Goal: Task Accomplishment & Management: Manage account settings

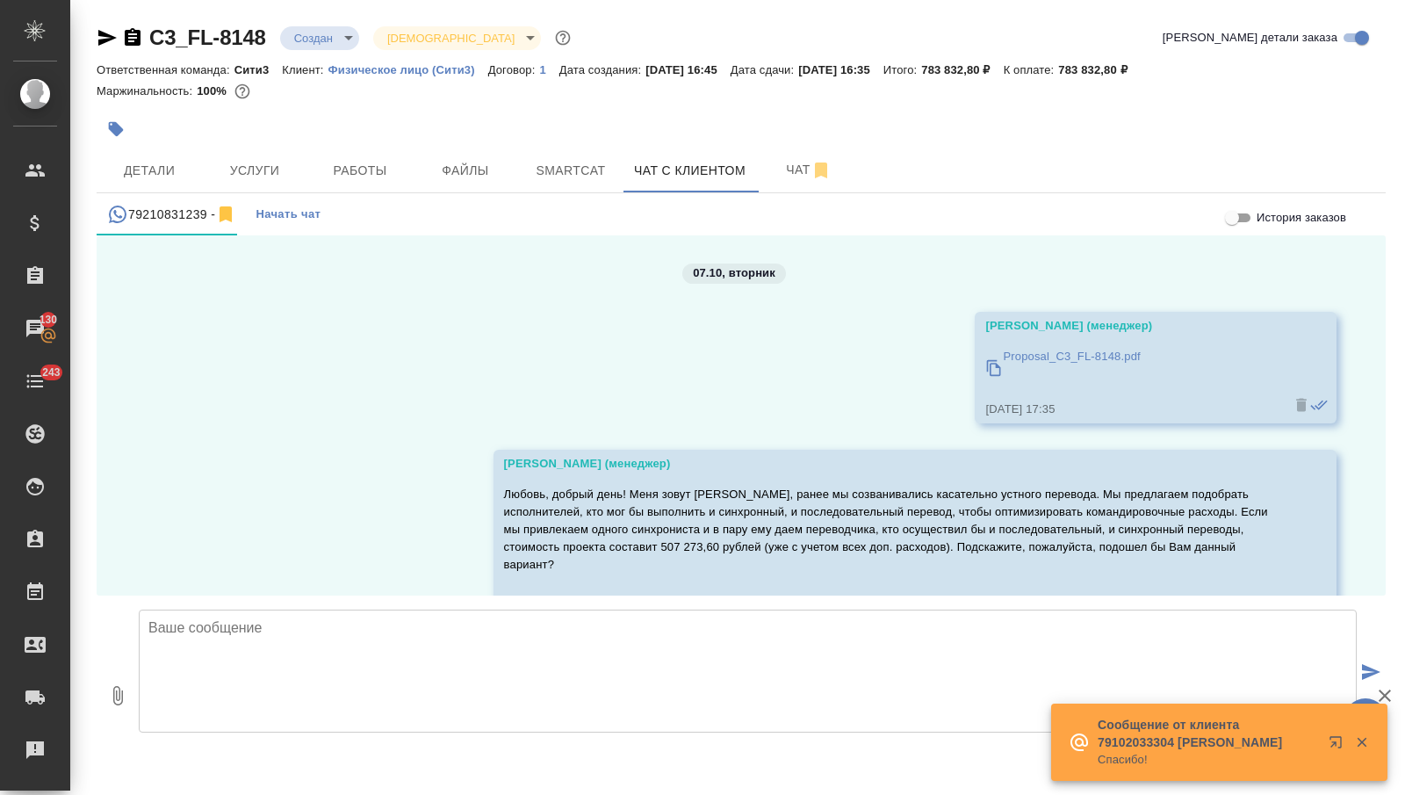
scroll to position [493, 0]
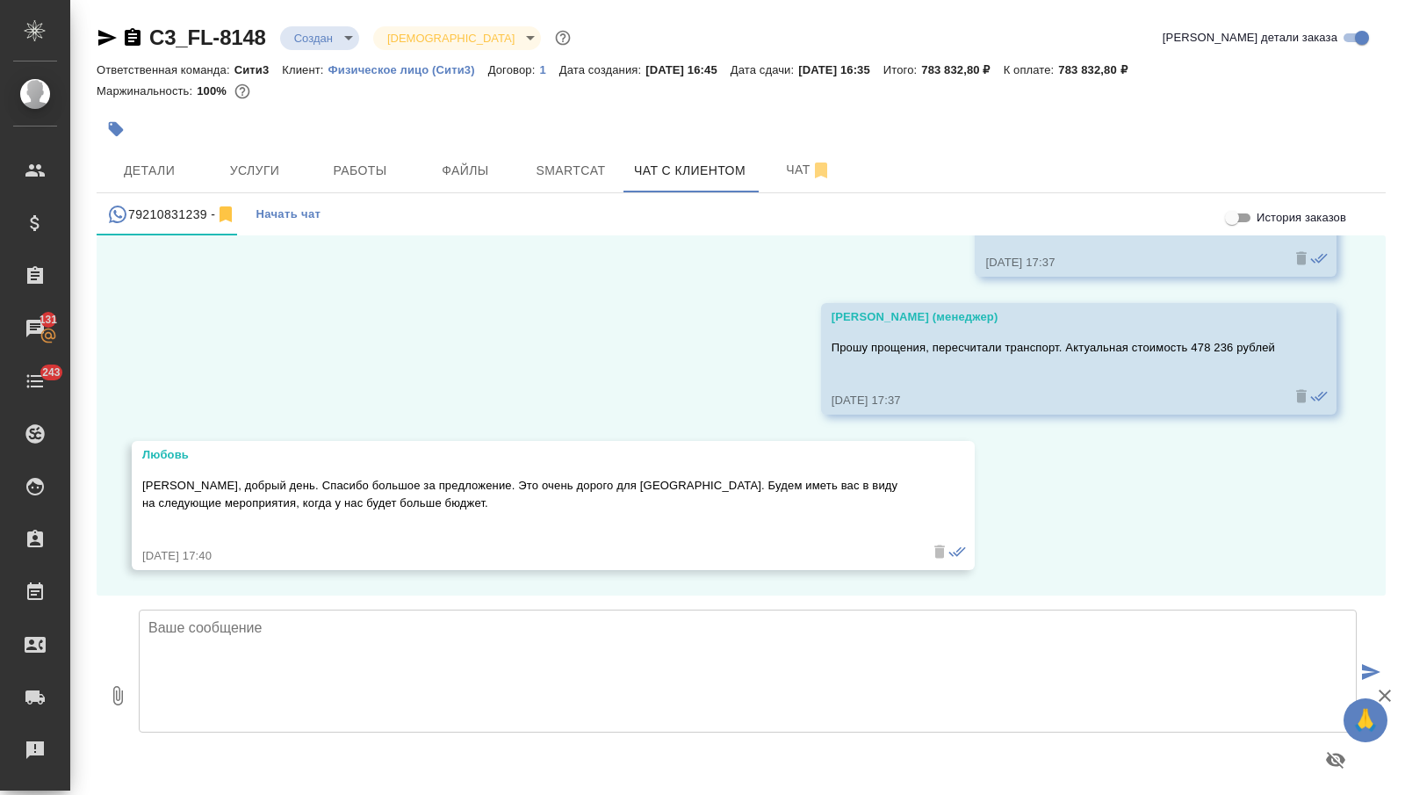
click at [405, 630] on textarea at bounding box center [748, 671] width 1218 height 123
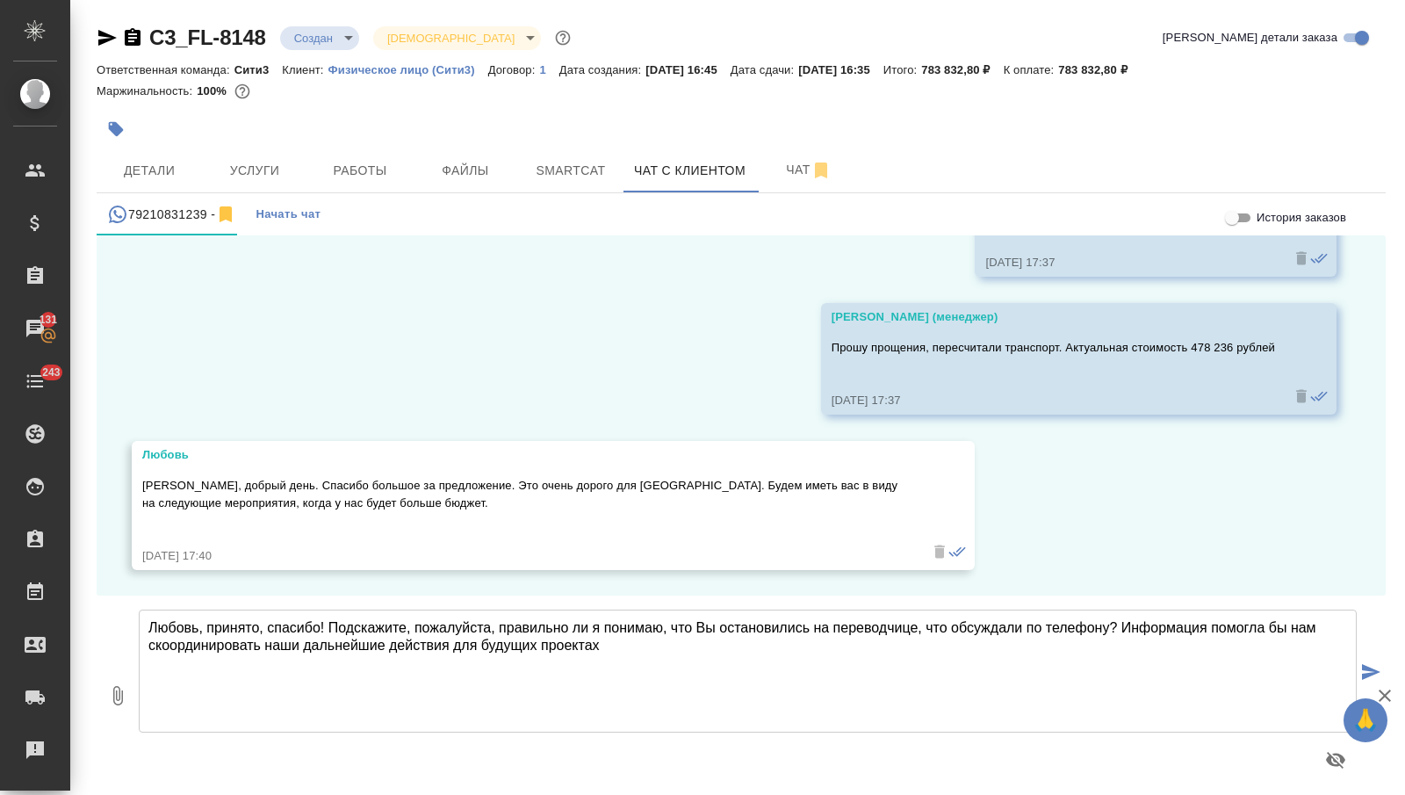
type textarea "Любовь, принято, спасибо! Подскажите, пожалуйста, правильно ли я понимаю, что В…"
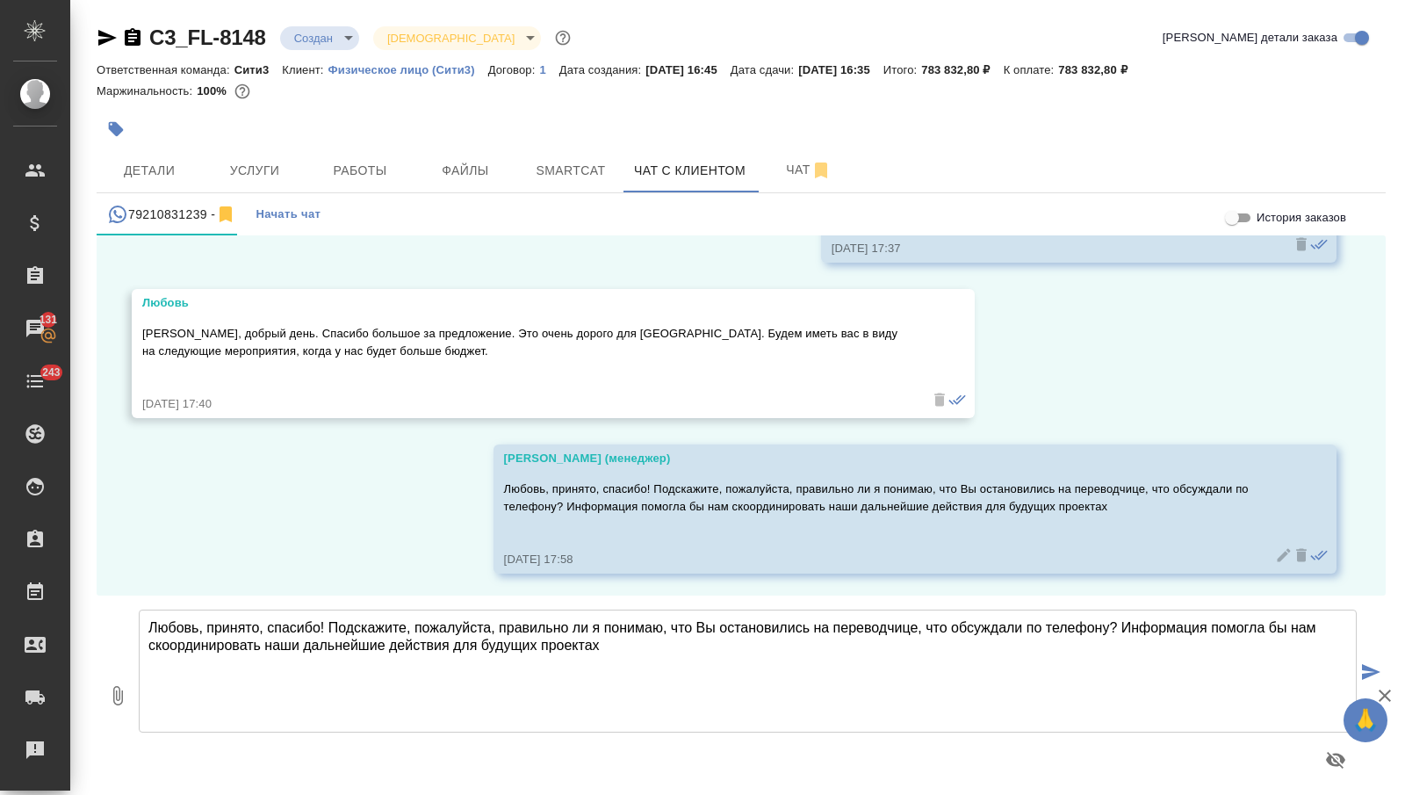
scroll to position [648, 0]
click at [334, 37] on body "🙏 .cls-1 fill:#fff; AWATERA [PERSON_NAME] Спецификации Заказы 131 Чаты 243 Todo…" at bounding box center [702, 397] width 1405 height 795
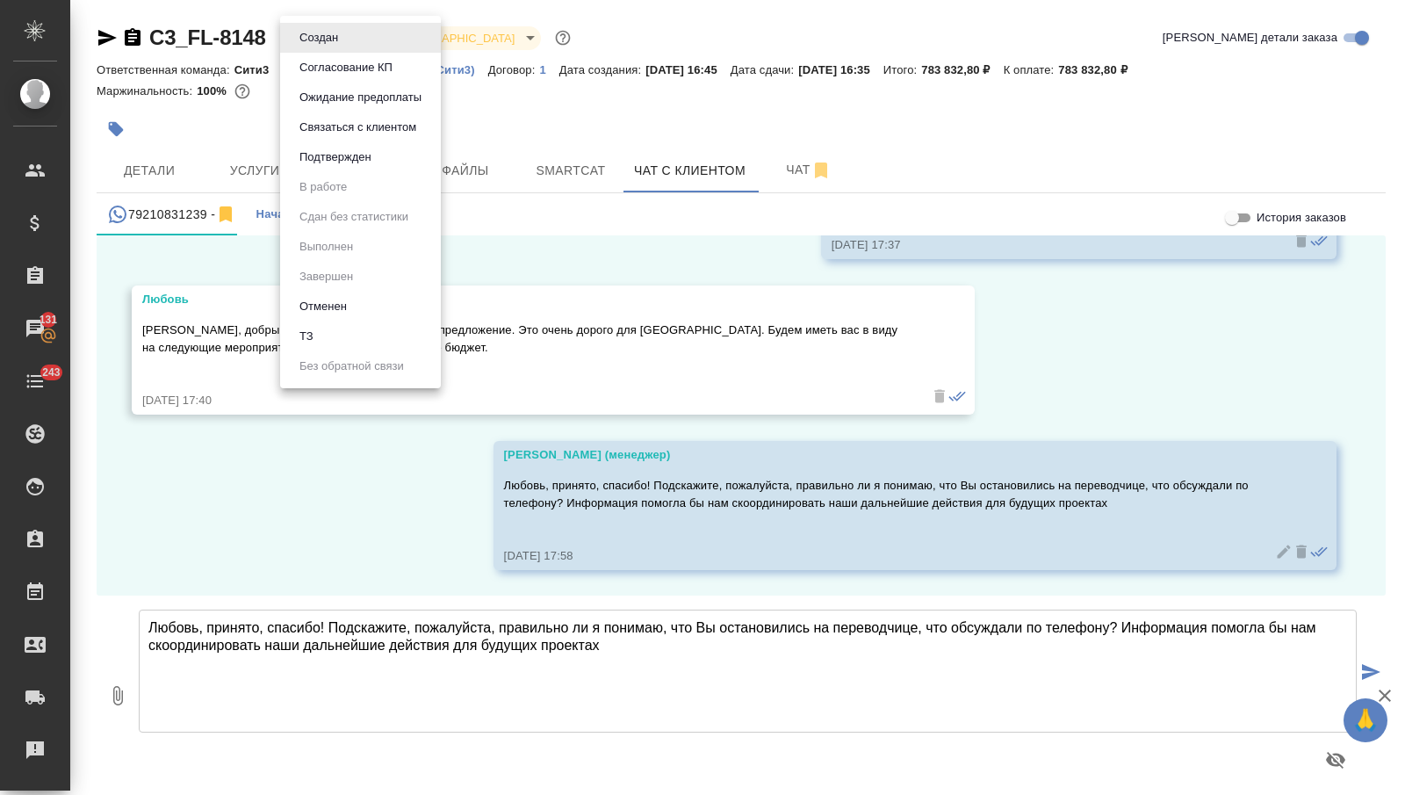
click at [333, 314] on button "Отменен" at bounding box center [323, 306] width 58 height 19
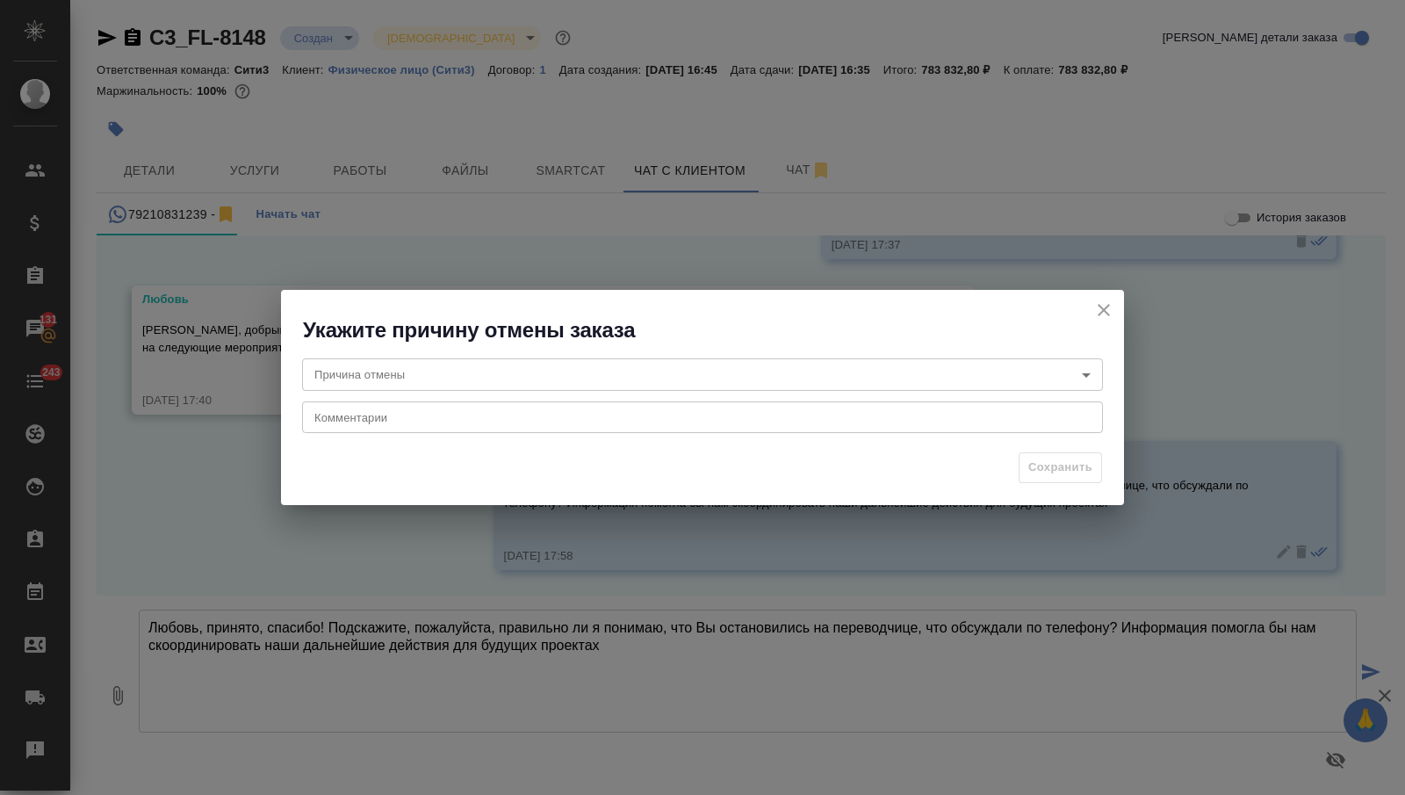
click at [444, 362] on body "🙏 .cls-1 fill:#fff; AWATERA [PERSON_NAME] Спецификации Заказы 131 Чаты 243 Todo…" at bounding box center [702, 397] width 1405 height 795
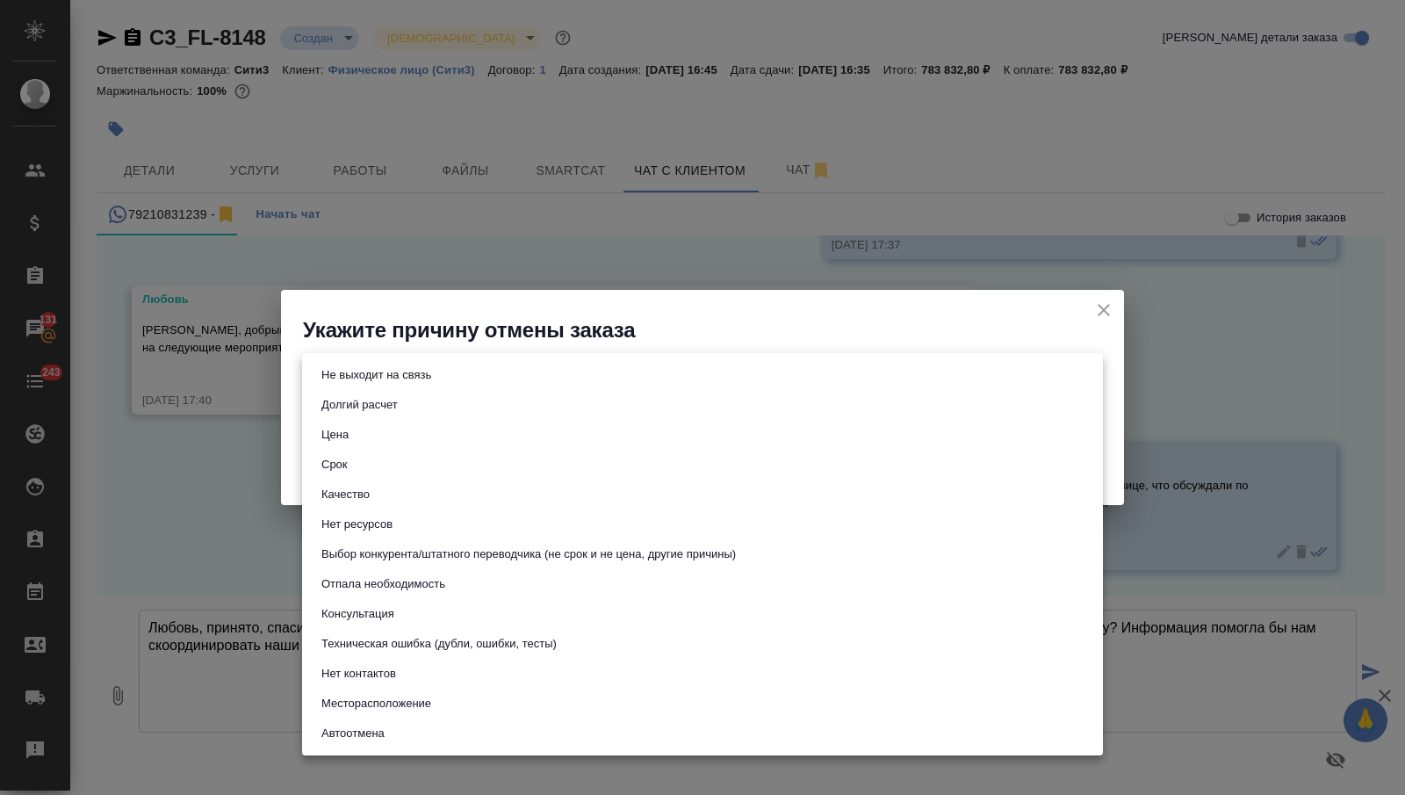
click at [438, 430] on li "Цена" at bounding box center [702, 435] width 801 height 30
type input "price"
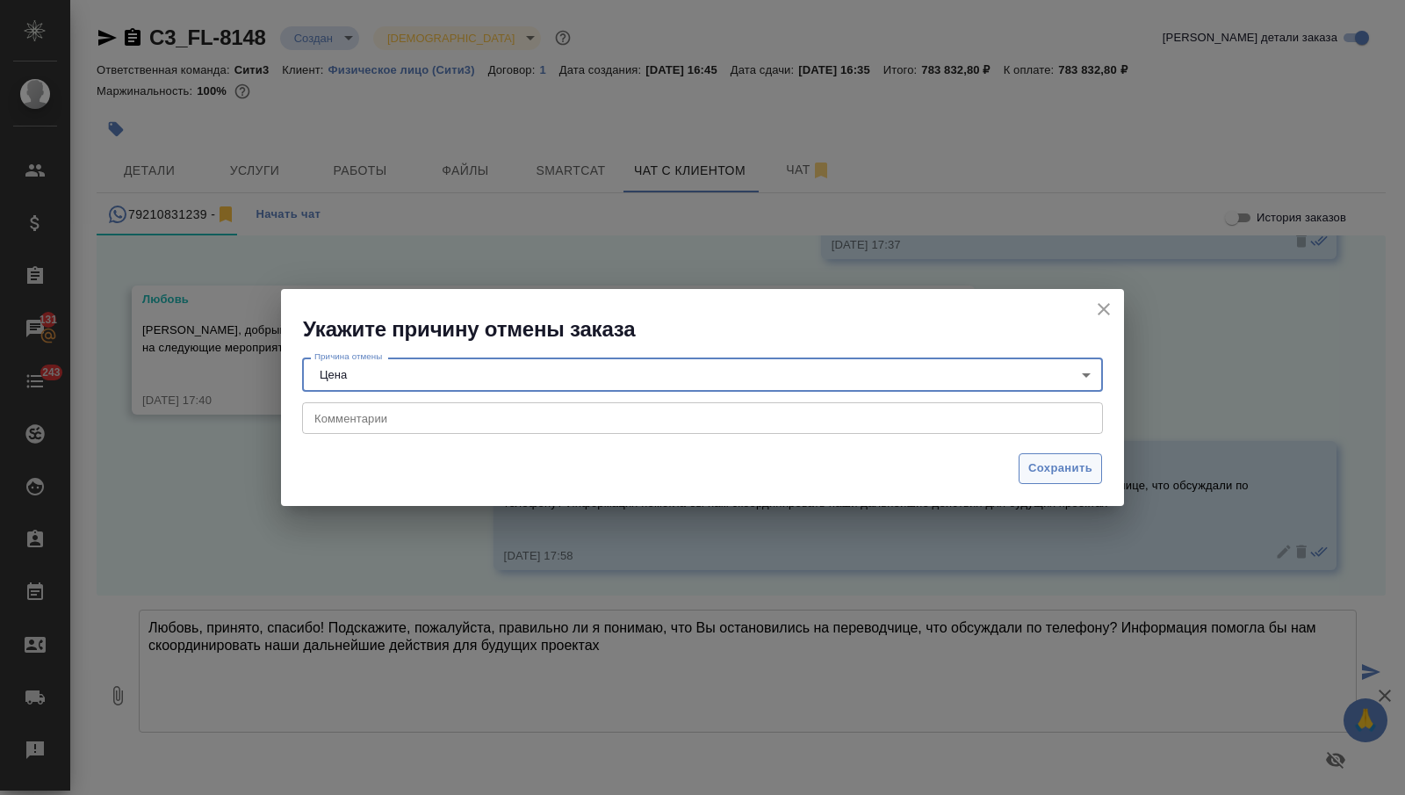
click at [1043, 462] on span "Сохранить" at bounding box center [1061, 468] width 64 height 20
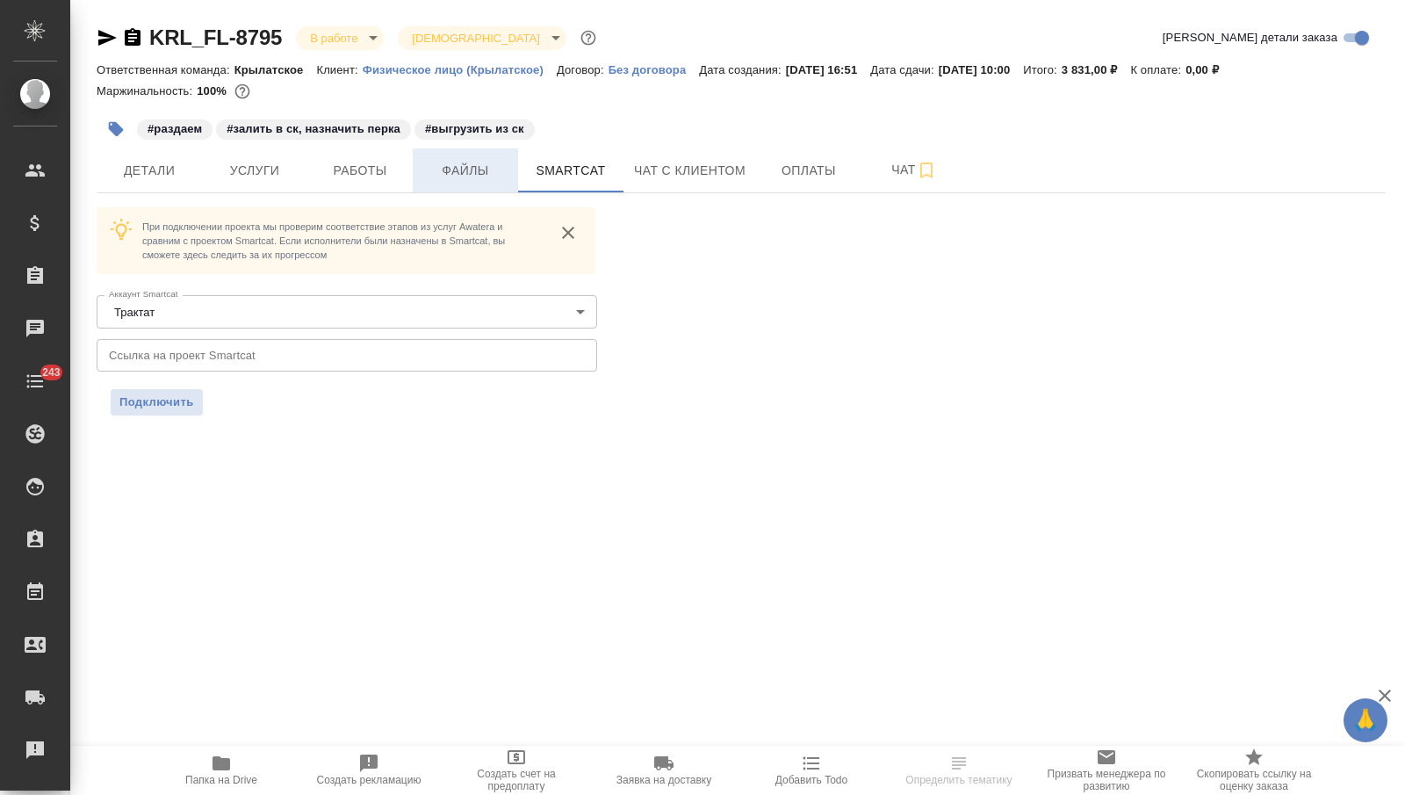
click at [473, 177] on span "Файлы" at bounding box center [465, 171] width 84 height 22
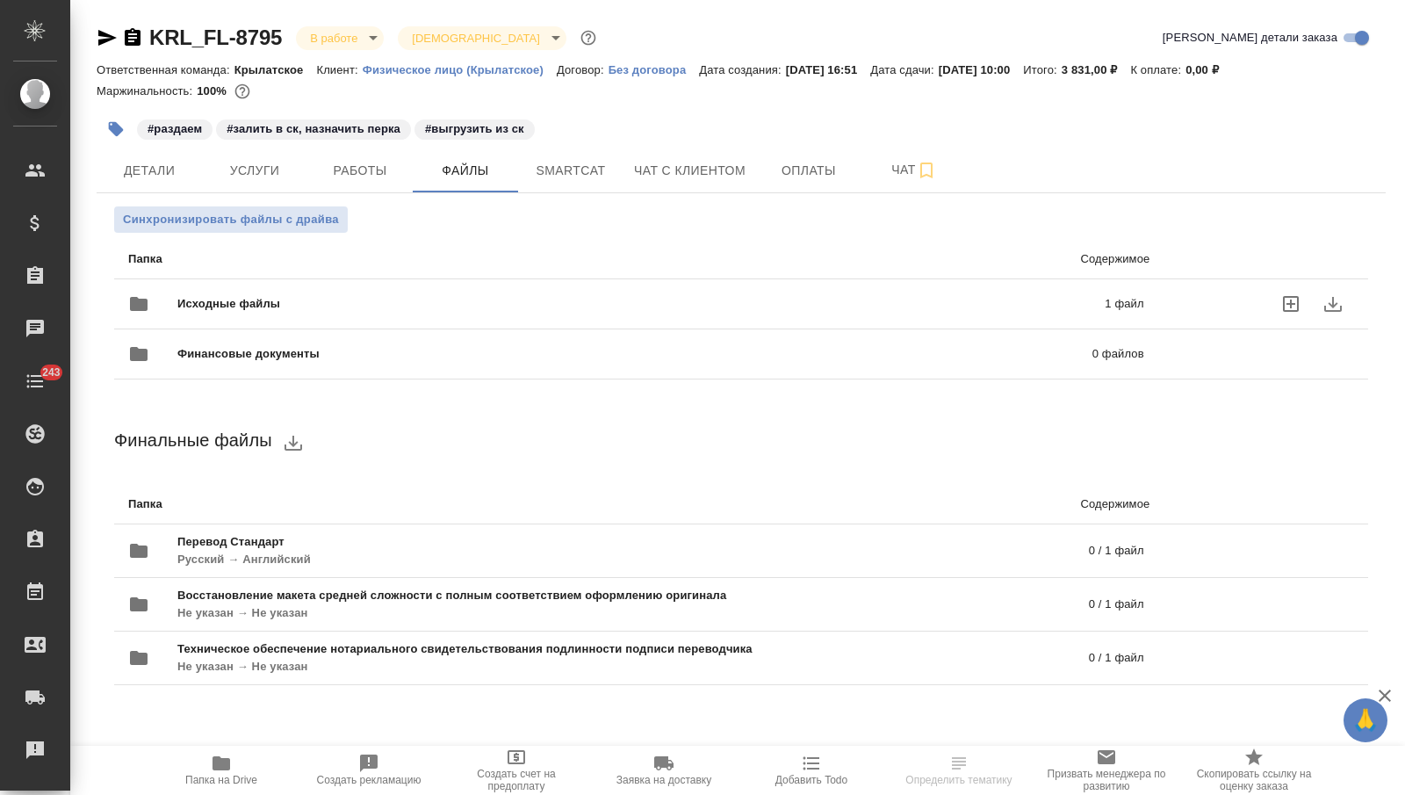
click at [405, 279] on div "Исходные файлы 1 файл" at bounding box center [636, 303] width 1051 height 77
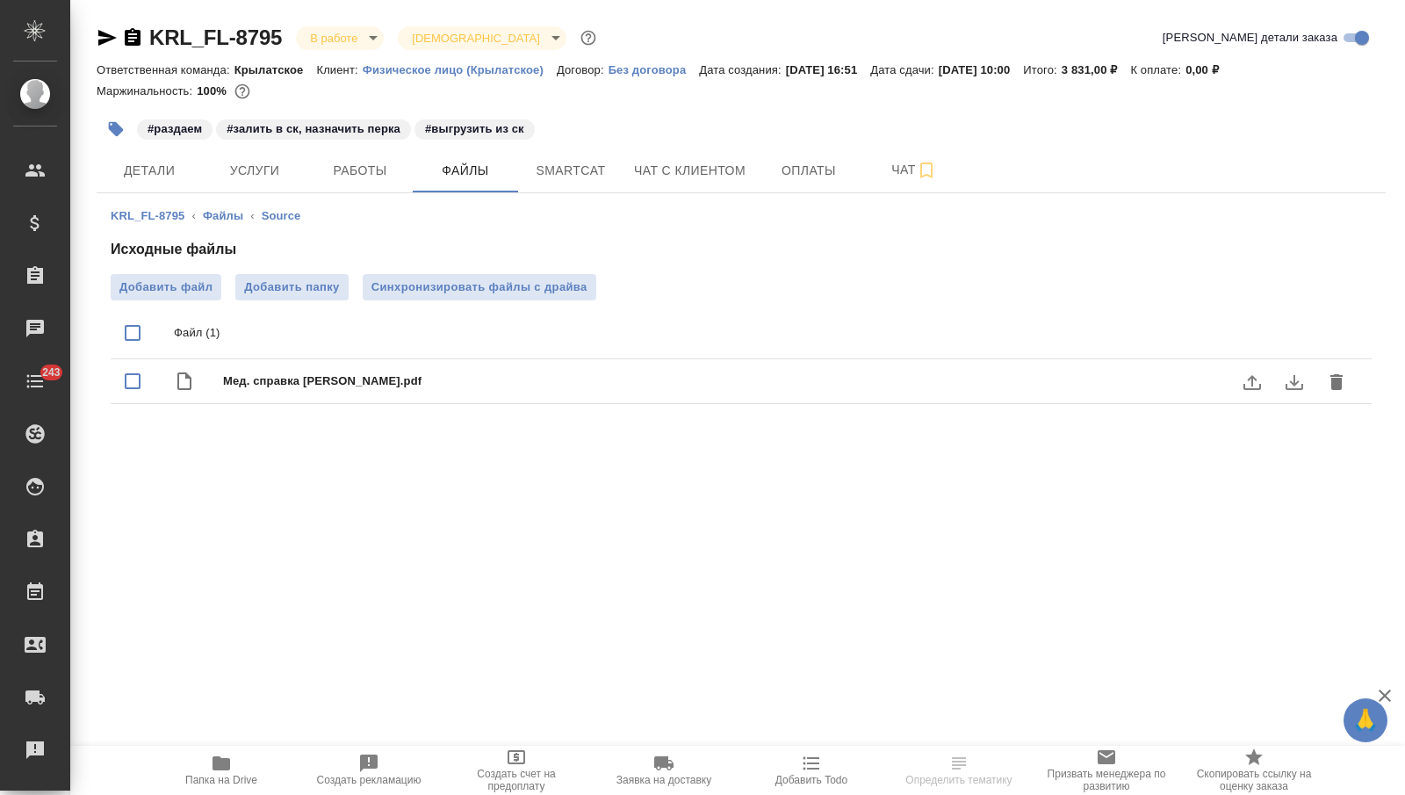
click at [1289, 379] on icon "download" at bounding box center [1294, 382] width 21 height 21
click at [271, 168] on span "Услуги" at bounding box center [255, 171] width 84 height 22
